Goal: Find specific page/section: Find specific page/section

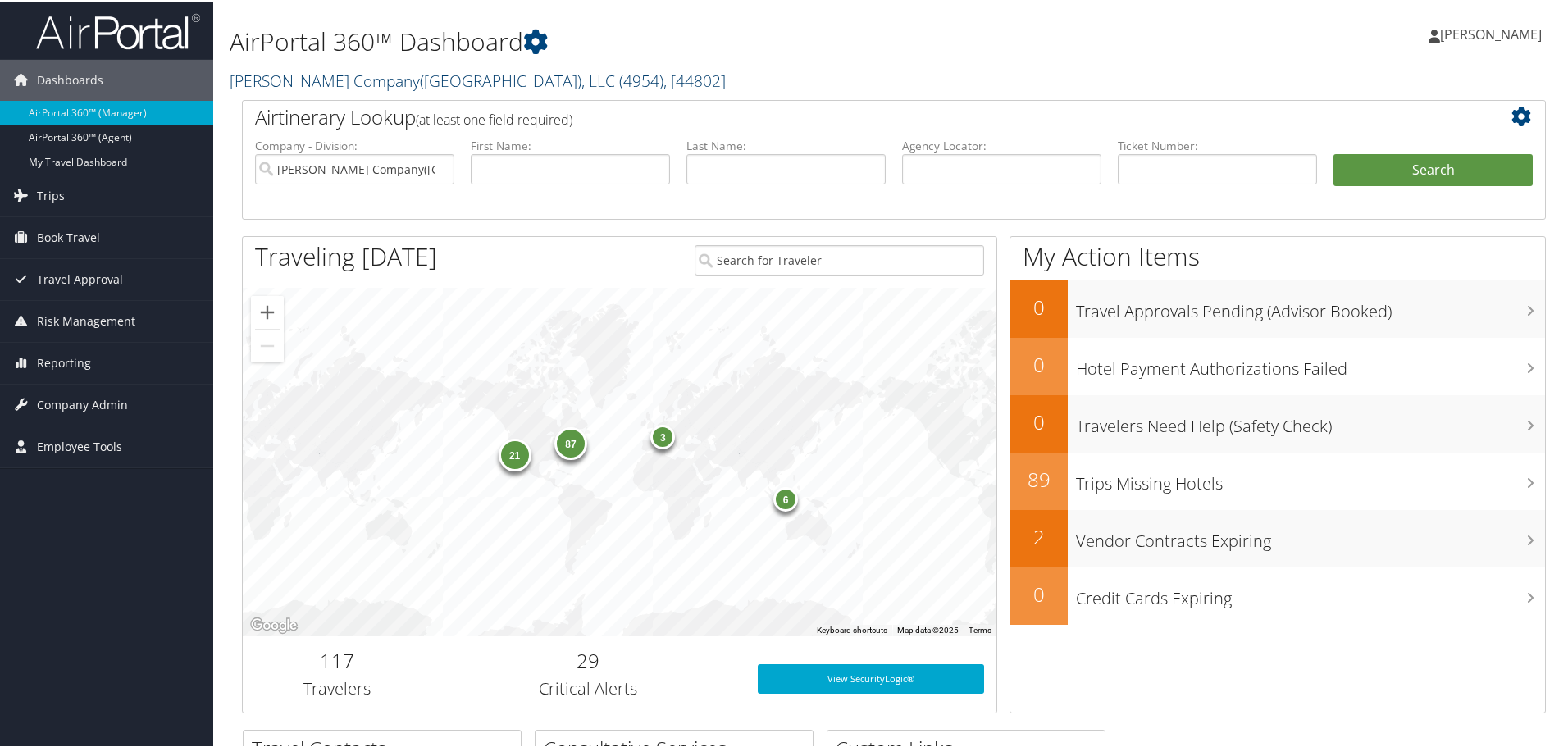
click at [297, 78] on link "[PERSON_NAME] Company([GEOGRAPHIC_DATA]), LLC ( 4954 ) , [ 44802 ]" at bounding box center [478, 79] width 496 height 22
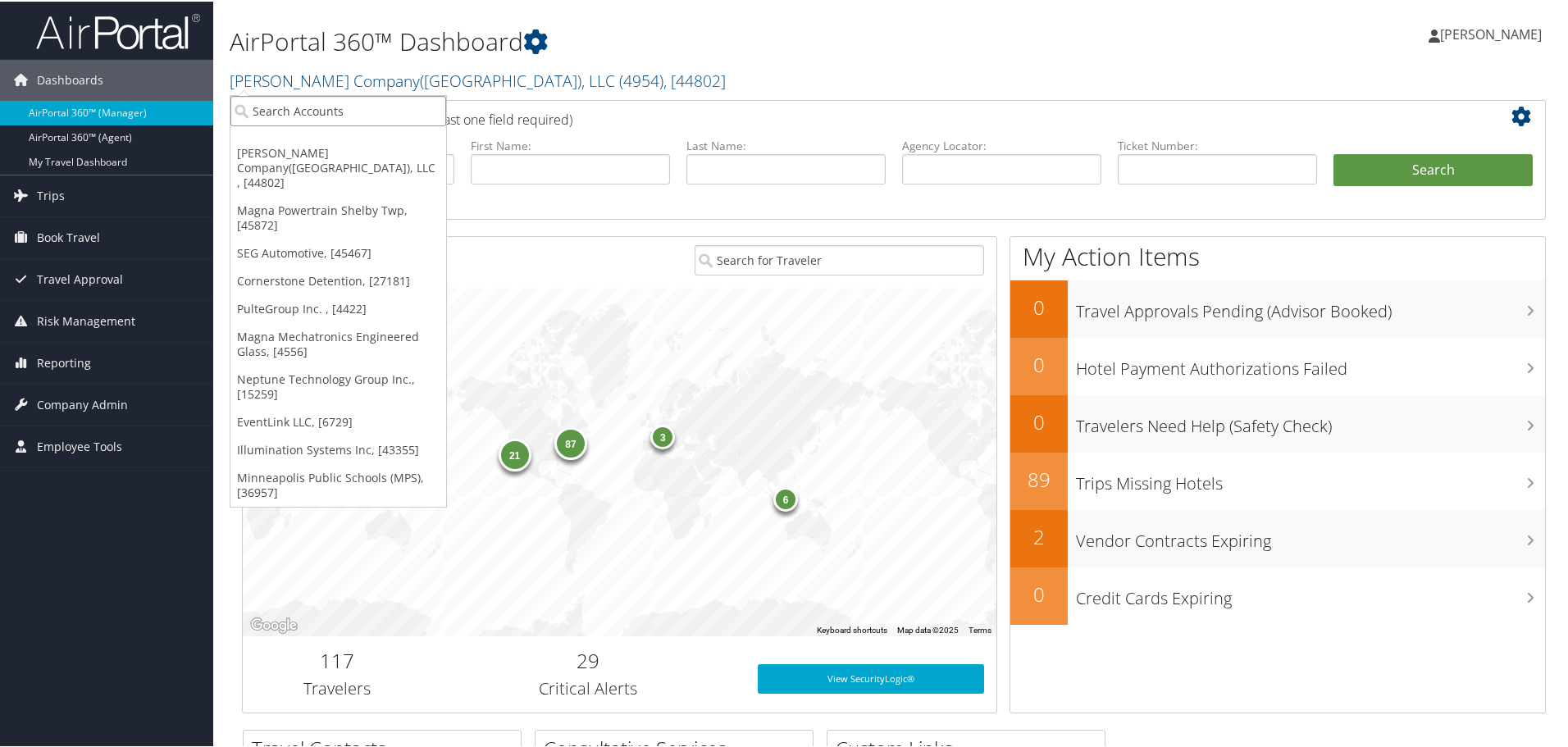
click at [296, 116] on input "search" at bounding box center [338, 110] width 215 height 30
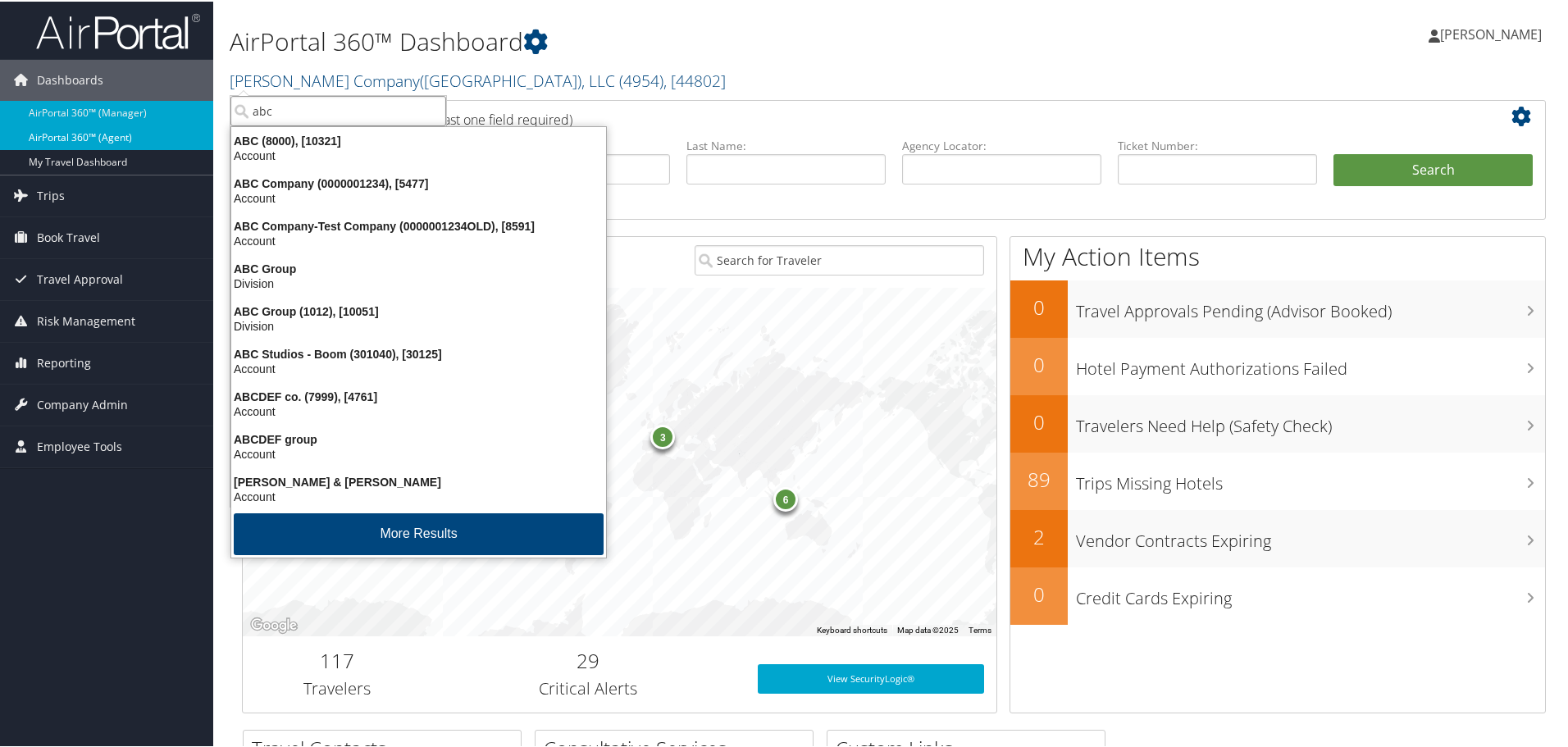
type input "abc"
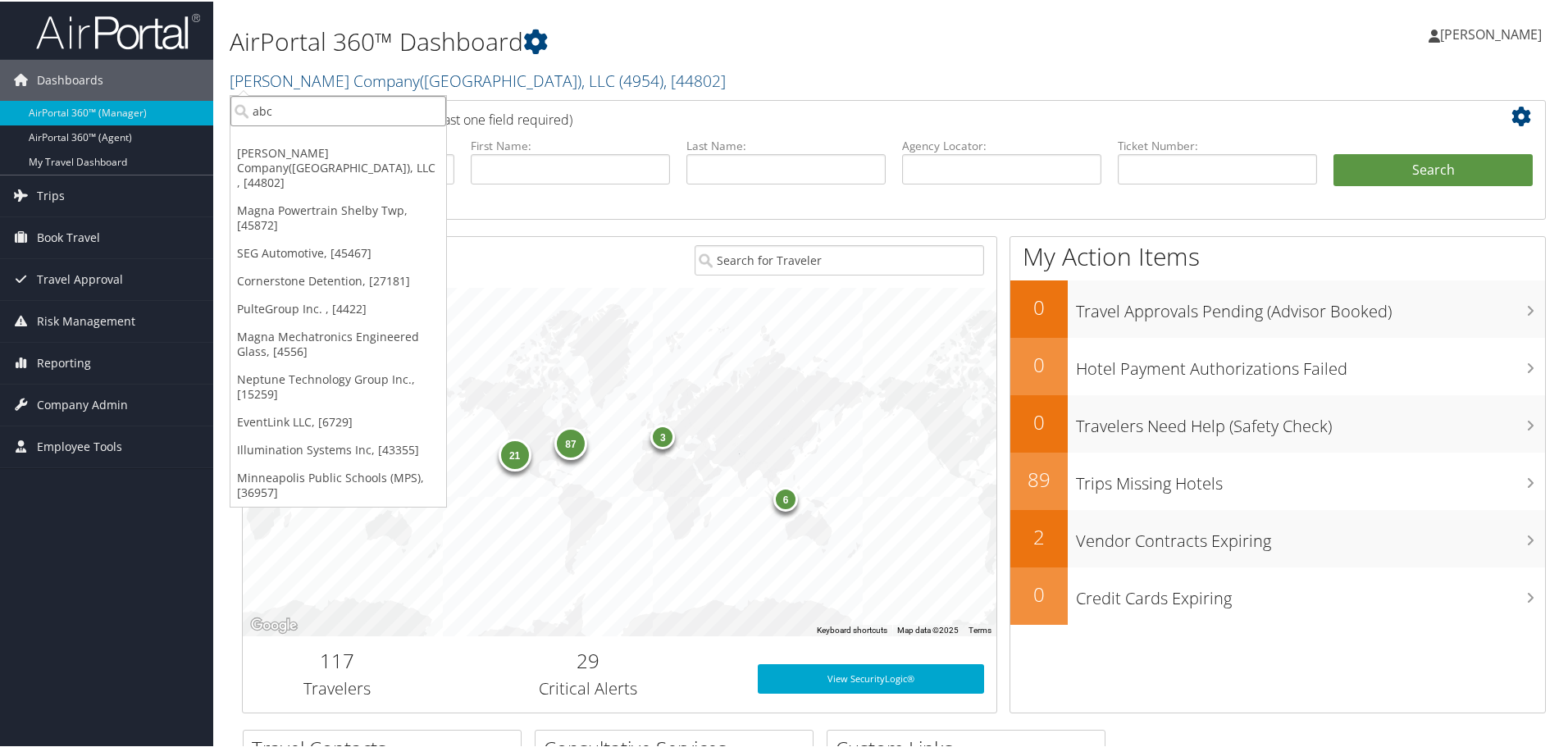
click at [300, 114] on input "abc" at bounding box center [338, 110] width 215 height 30
type input "a"
